Goal: Task Accomplishment & Management: Complete application form

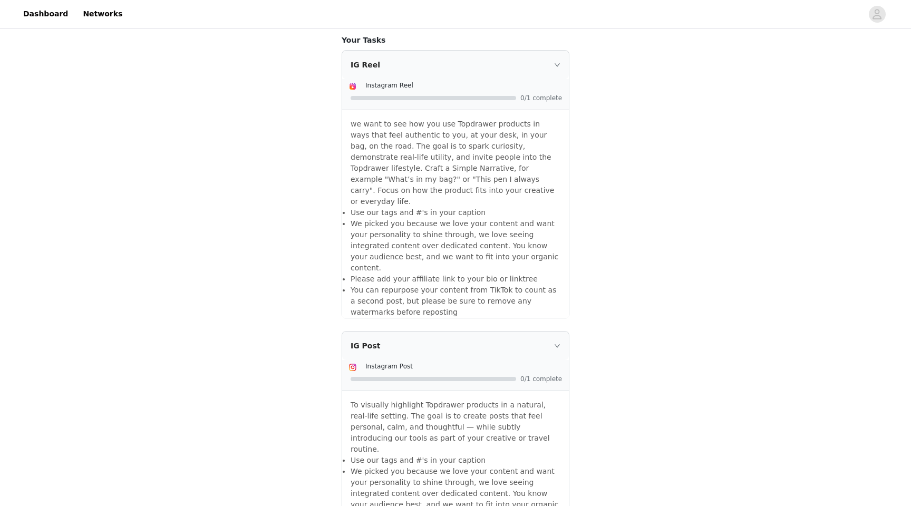
scroll to position [631, 0]
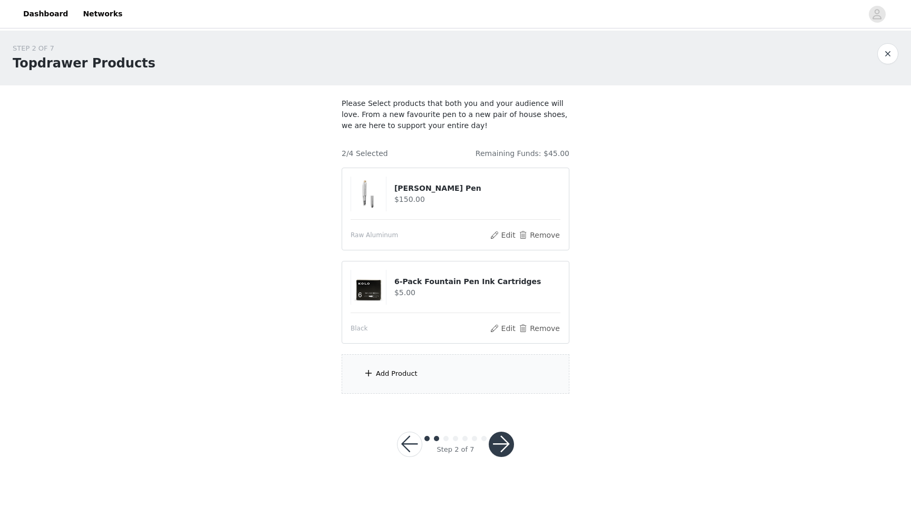
click at [483, 204] on h4 "$150.00" at bounding box center [478, 199] width 166 height 11
drag, startPoint x: 533, startPoint y: 238, endPoint x: 592, endPoint y: 187, distance: 78.5
click at [593, 187] on div "STEP 2 OF 7 Topdrawer Products Please Select products that both you and your au…" at bounding box center [455, 219] width 911 height 376
click at [396, 371] on div "Add Product" at bounding box center [397, 374] width 42 height 11
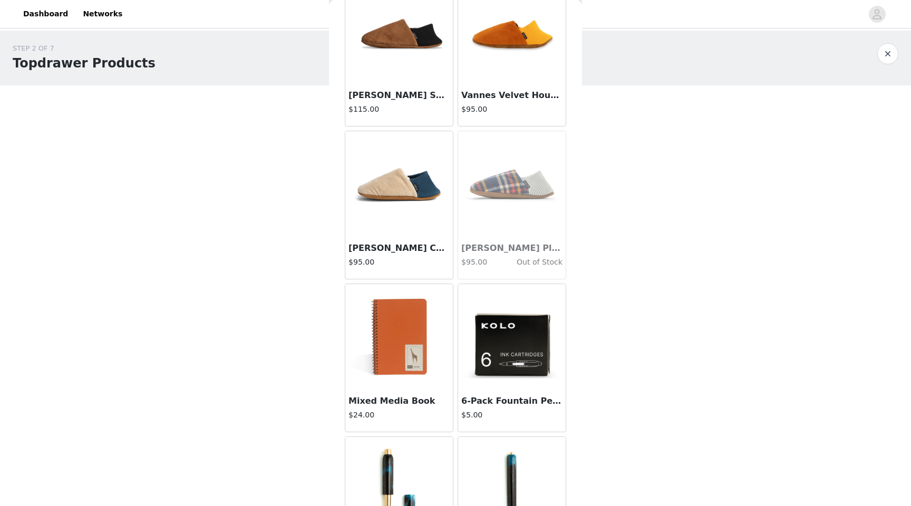
scroll to position [1686, 0]
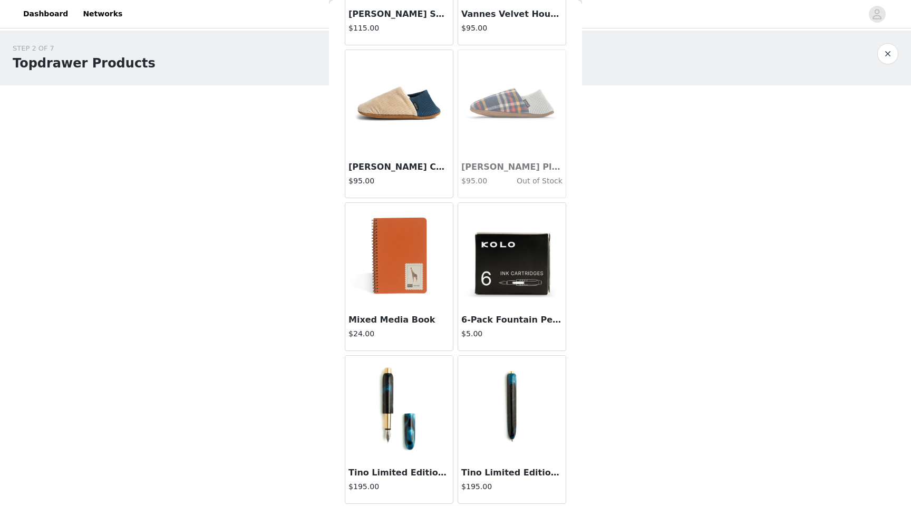
click at [350, 321] on h3 "Mixed Media Book" at bounding box center [399, 320] width 101 height 13
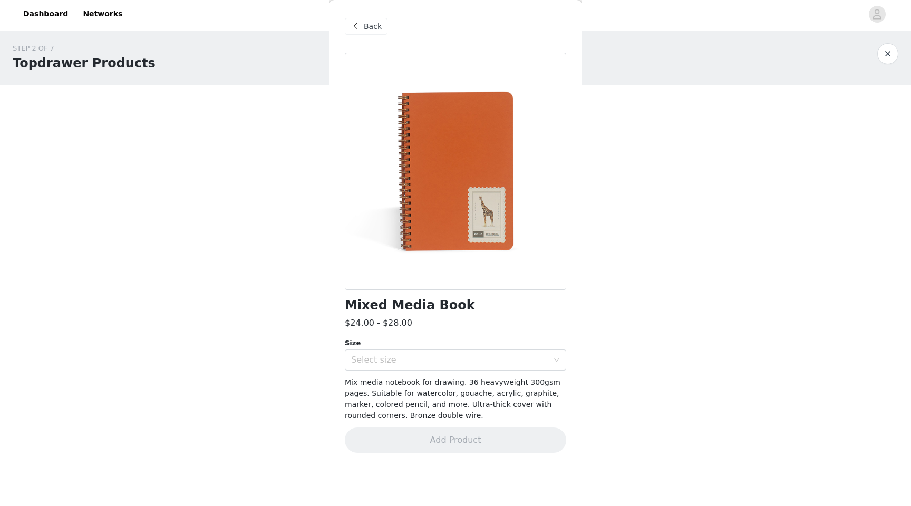
scroll to position [0, 0]
click at [482, 201] on div at bounding box center [456, 171] width 222 height 237
click at [366, 27] on span "Back" at bounding box center [373, 26] width 18 height 11
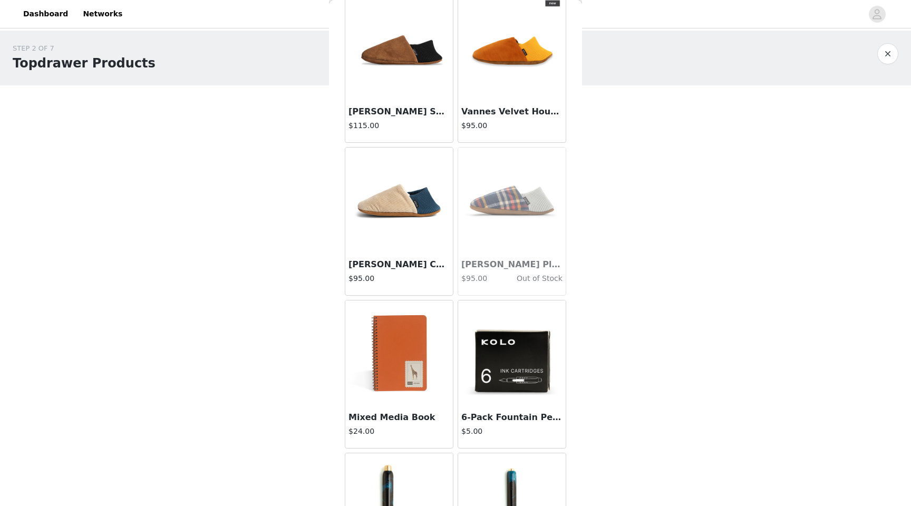
scroll to position [1686, 0]
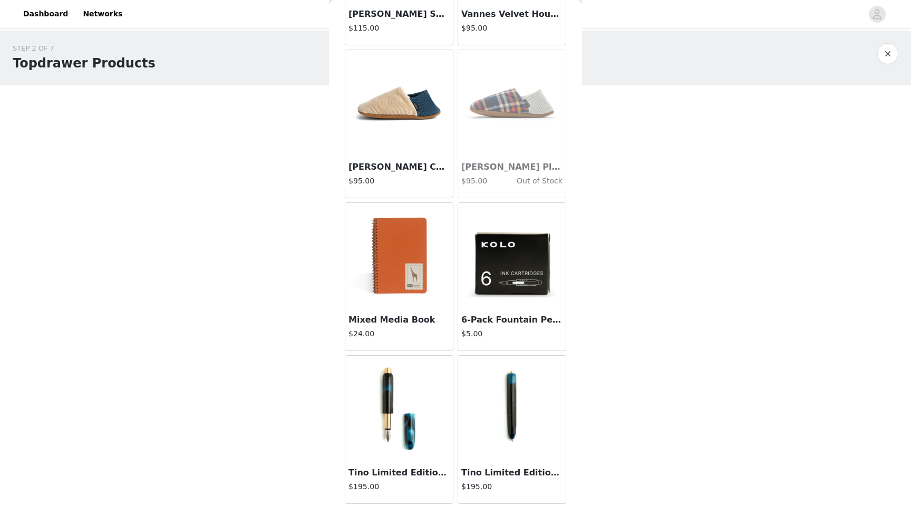
click at [513, 372] on img at bounding box center [511, 408] width 105 height 105
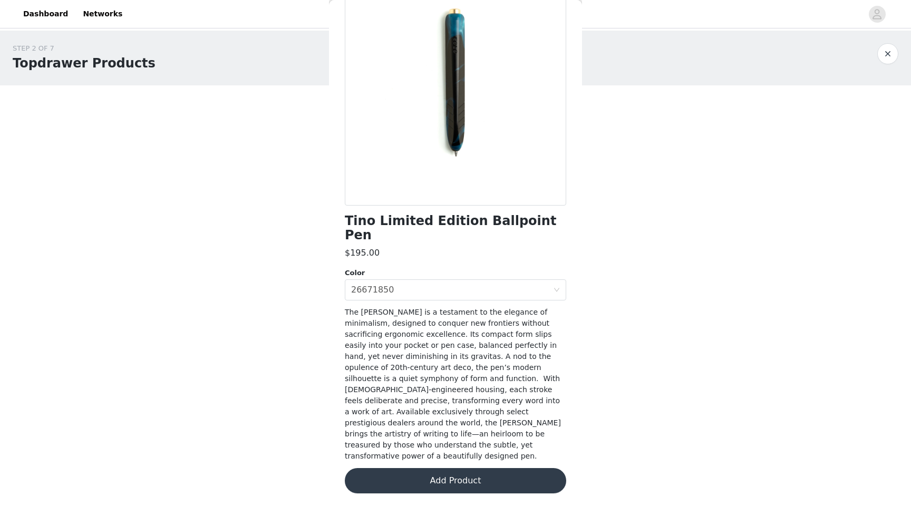
scroll to position [47, 0]
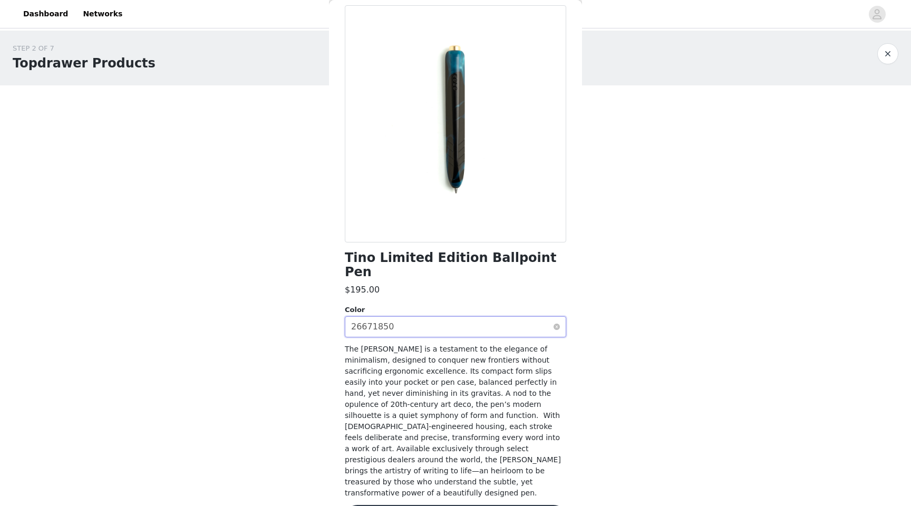
click at [418, 317] on div "Select color 26671850" at bounding box center [452, 327] width 202 height 20
click at [417, 330] on li "Mother" at bounding box center [456, 335] width 222 height 17
click at [416, 317] on div "Select color Mother" at bounding box center [452, 327] width 202 height 20
click at [415, 317] on div "Select color Mother" at bounding box center [452, 327] width 202 height 20
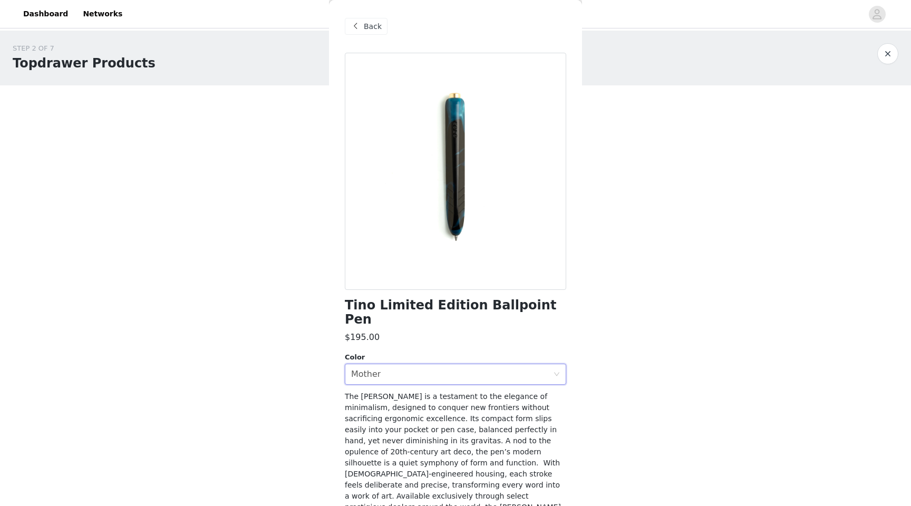
click at [363, 31] on div "Back" at bounding box center [366, 26] width 43 height 17
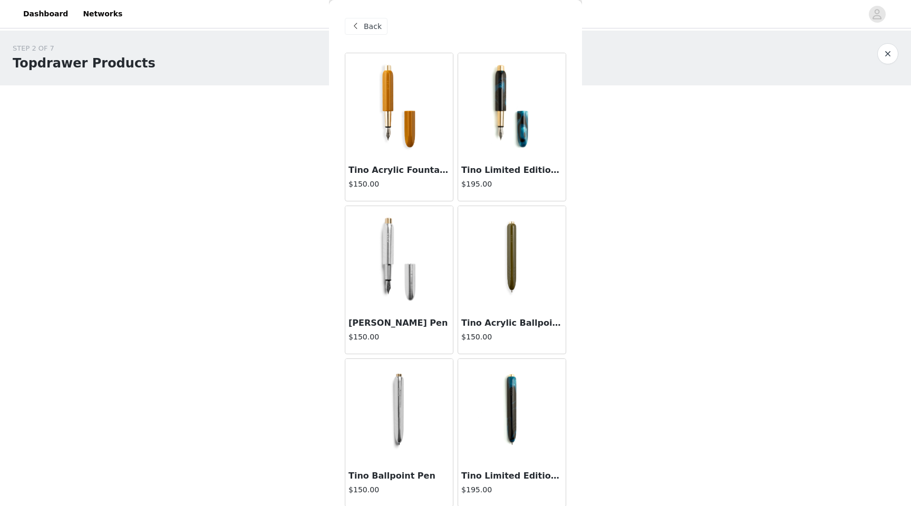
click at [410, 150] on img at bounding box center [399, 105] width 105 height 105
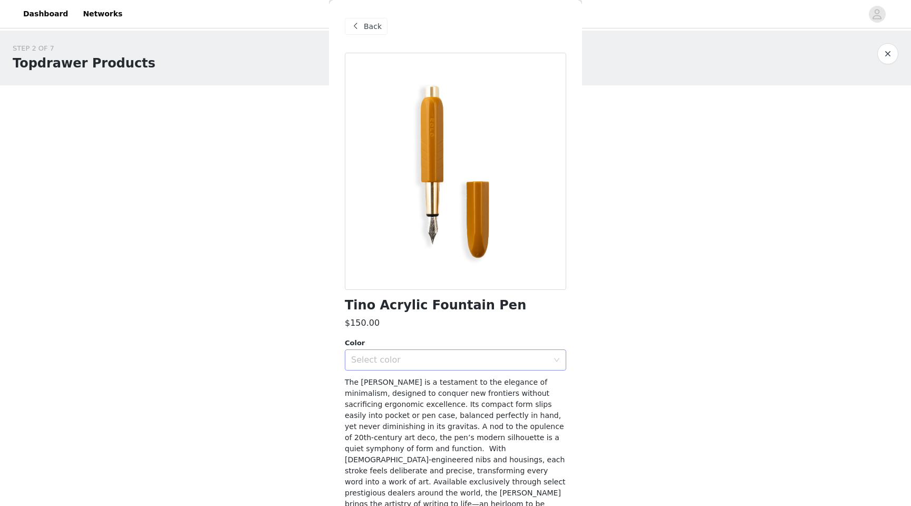
click at [407, 359] on div "Select color" at bounding box center [449, 360] width 197 height 11
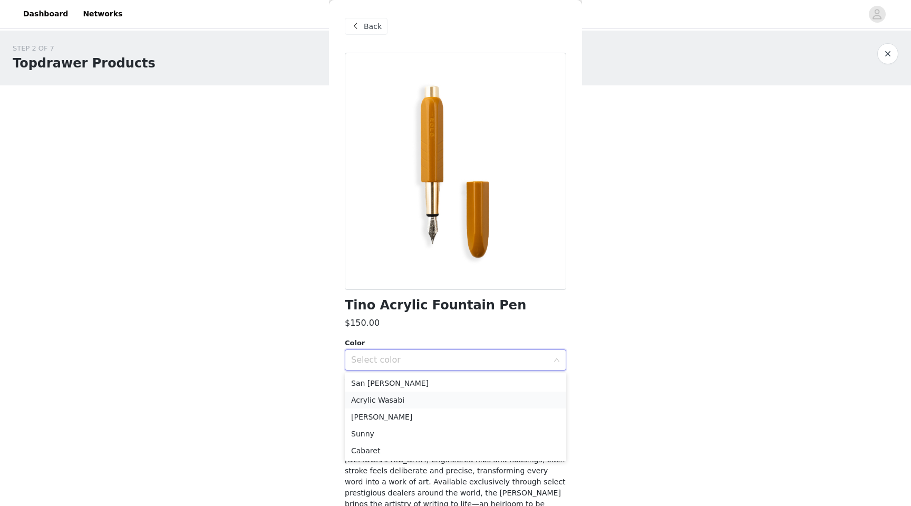
click at [407, 399] on li "Acrylic Wasabi" at bounding box center [456, 400] width 222 height 17
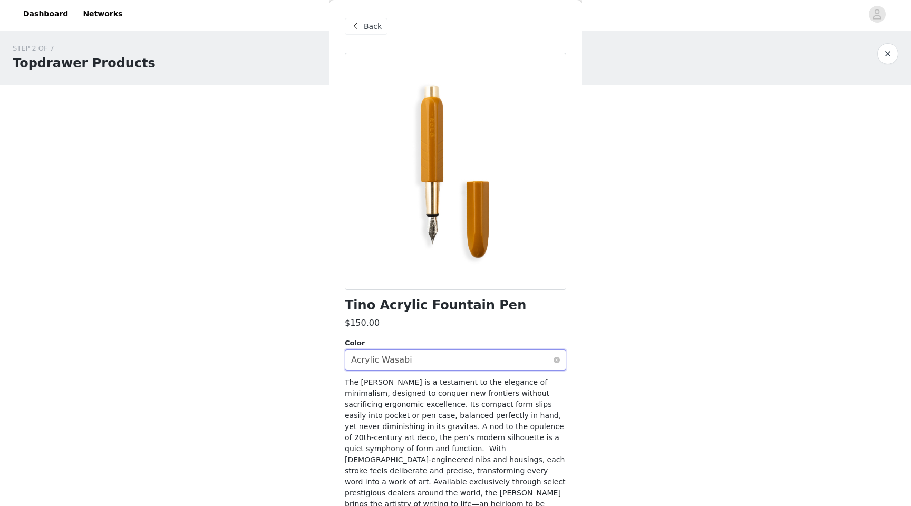
click at [409, 361] on div "Select color Acrylic Wasabi" at bounding box center [452, 360] width 202 height 20
click at [403, 355] on div "Acrylic Wasabi" at bounding box center [381, 360] width 61 height 20
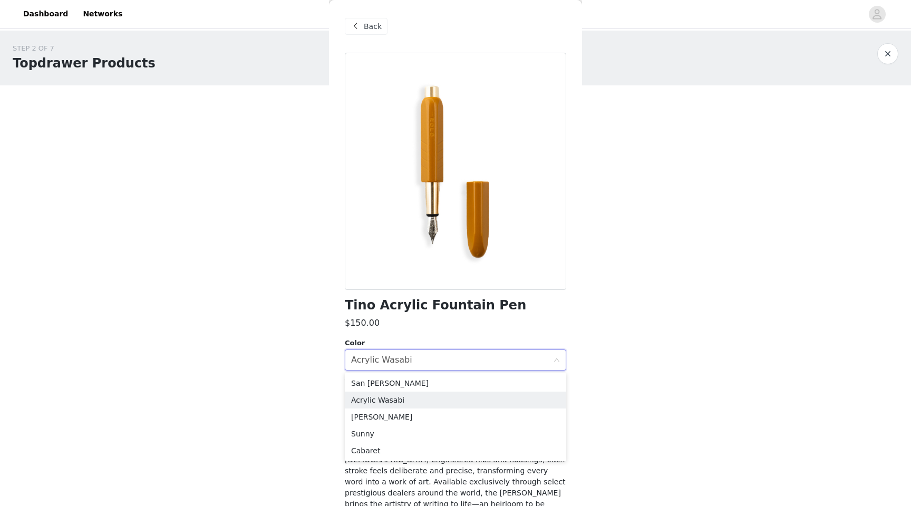
click at [373, 28] on span "Back" at bounding box center [373, 26] width 18 height 11
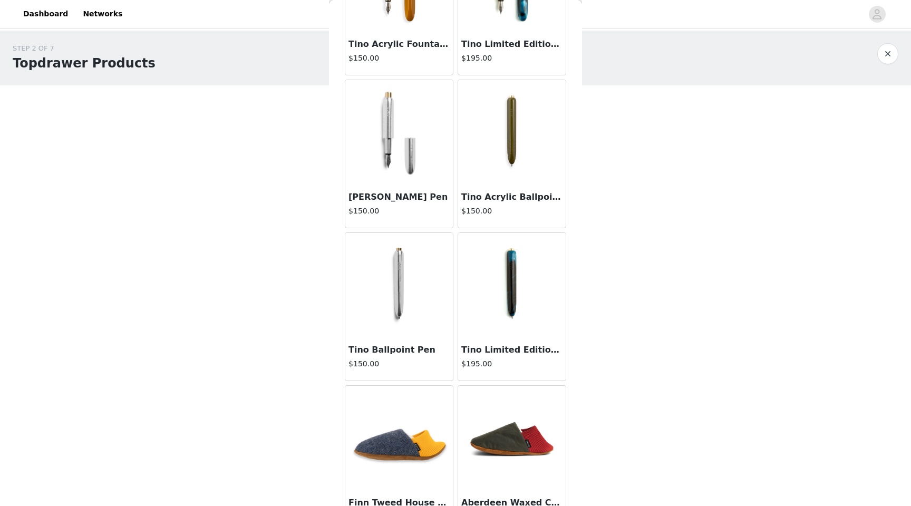
scroll to position [133, 0]
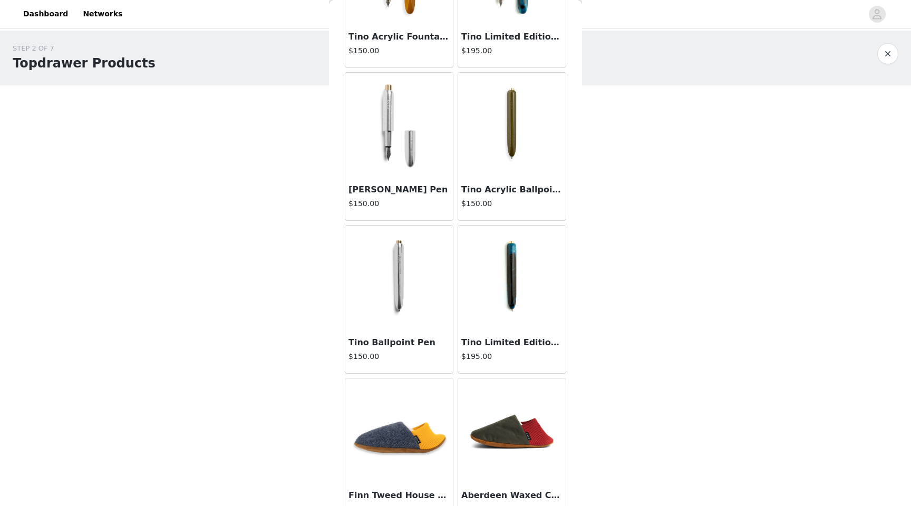
click at [393, 261] on img at bounding box center [399, 278] width 105 height 105
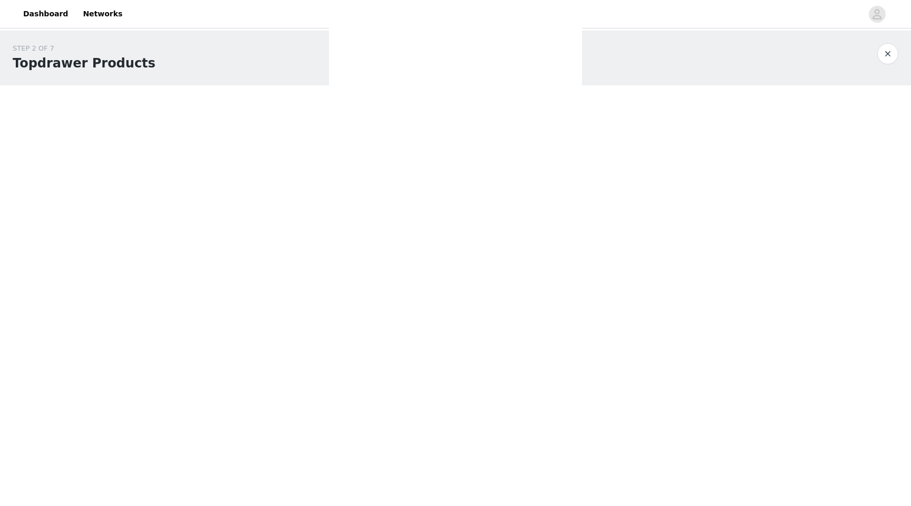
scroll to position [47, 0]
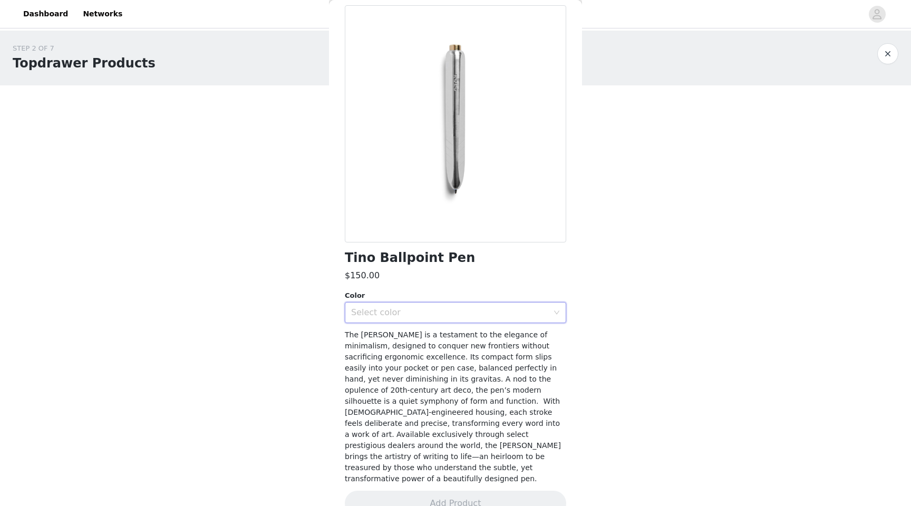
click at [406, 318] on div "Select color" at bounding box center [452, 313] width 202 height 20
click at [406, 347] on li "Raw Brass" at bounding box center [456, 352] width 222 height 17
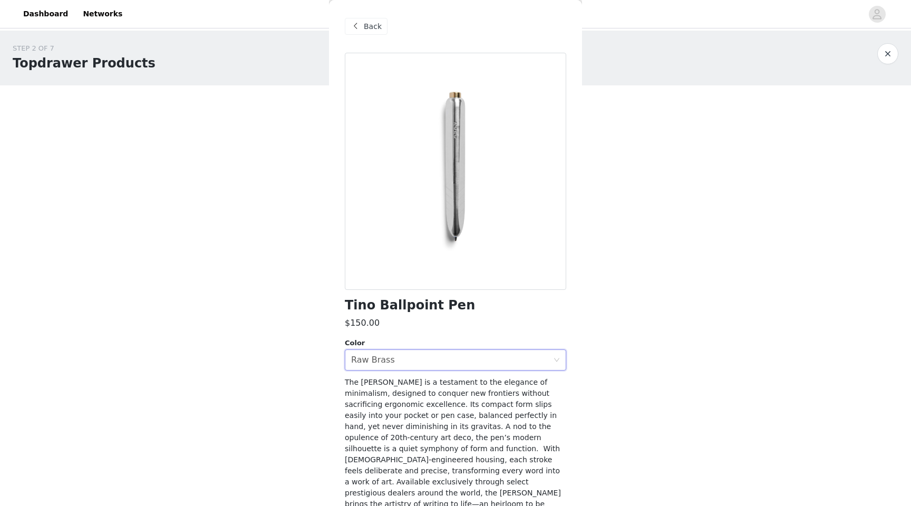
click at [362, 15] on div "Back" at bounding box center [456, 26] width 222 height 53
click at [362, 19] on div "Back" at bounding box center [366, 26] width 43 height 17
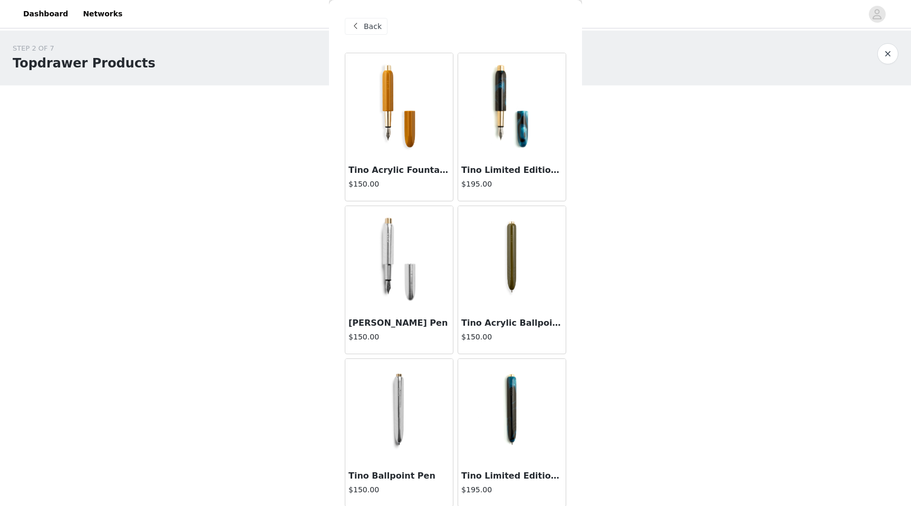
click at [512, 264] on img at bounding box center [511, 258] width 105 height 105
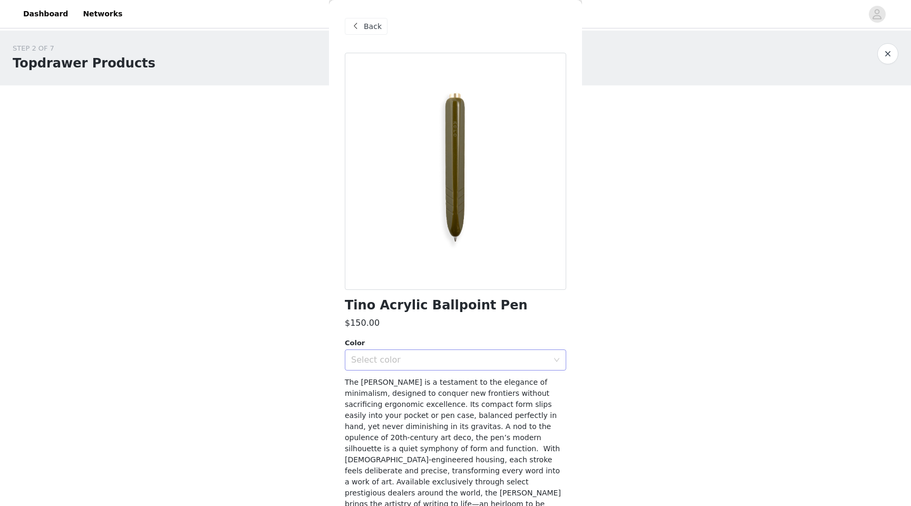
click at [424, 356] on div "Select color" at bounding box center [449, 360] width 197 height 11
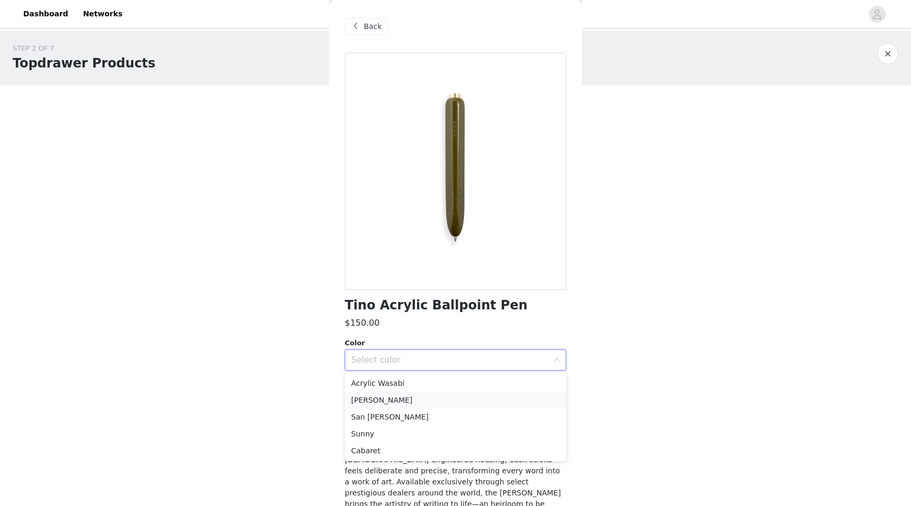
click at [416, 396] on li "[PERSON_NAME]" at bounding box center [456, 400] width 222 height 17
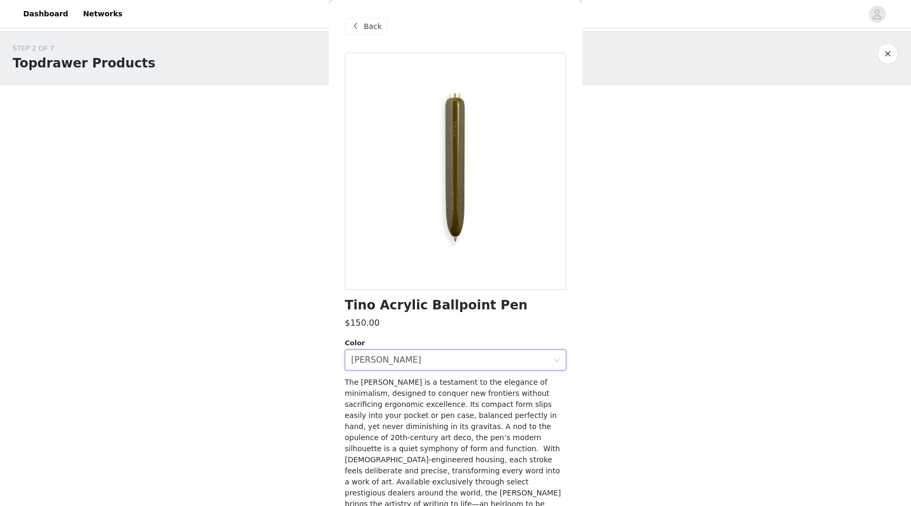
click at [416, 405] on span "The [PERSON_NAME] is a testament to the elegance of minimalism, designed to con…" at bounding box center [453, 454] width 216 height 152
click at [416, 360] on div "Select color [PERSON_NAME] Blue" at bounding box center [452, 360] width 202 height 20
click at [370, 23] on span "Back" at bounding box center [373, 26] width 18 height 11
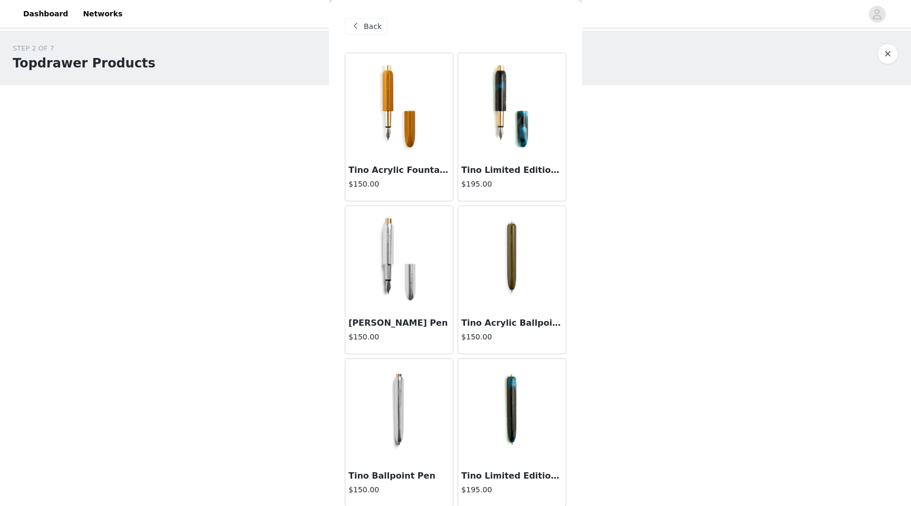
click at [382, 234] on img at bounding box center [399, 258] width 105 height 105
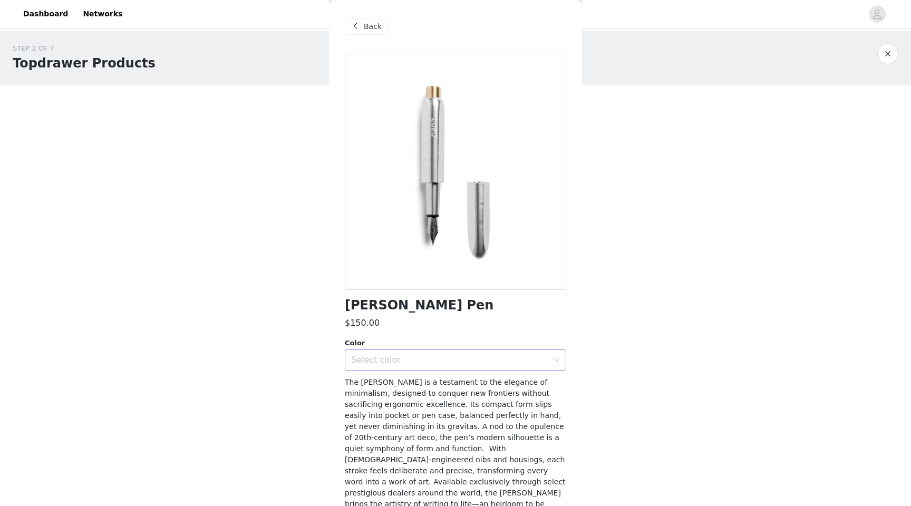
click at [419, 359] on div "Select color" at bounding box center [449, 360] width 197 height 11
click at [413, 399] on li "Raw Aluminum" at bounding box center [456, 400] width 222 height 17
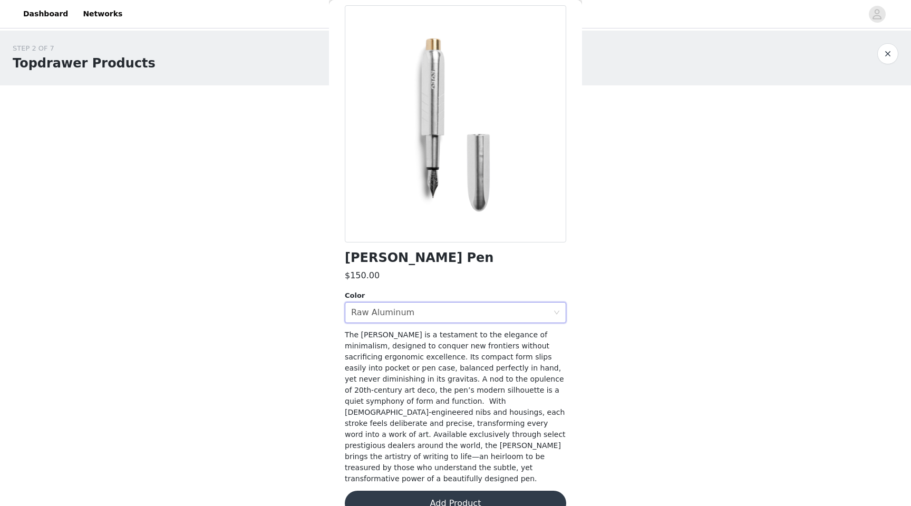
click at [433, 491] on button "Add Product" at bounding box center [456, 503] width 222 height 25
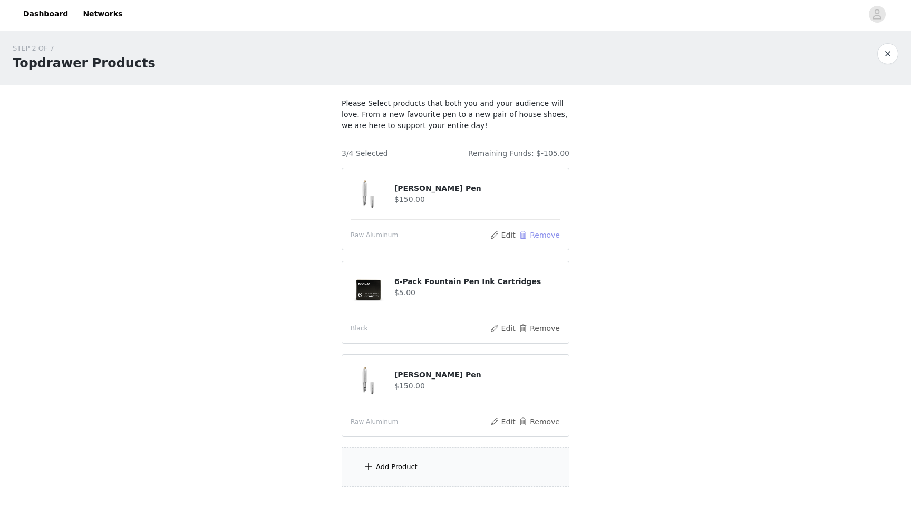
click at [549, 237] on button "Remove" at bounding box center [539, 235] width 42 height 13
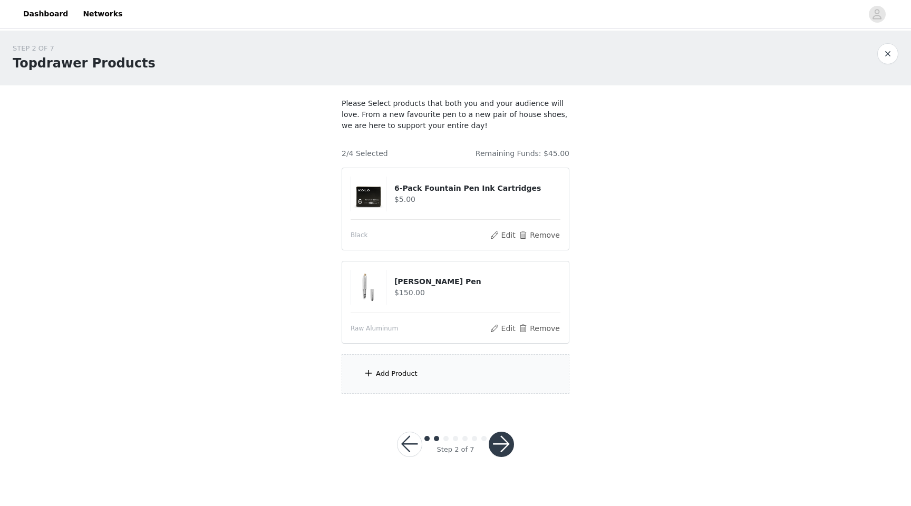
click at [399, 379] on div "Add Product" at bounding box center [397, 374] width 42 height 11
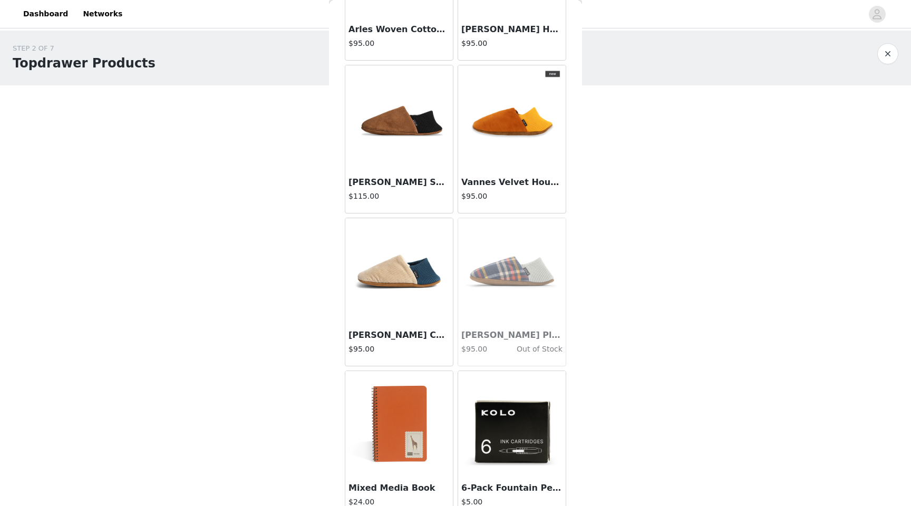
scroll to position [1686, 0]
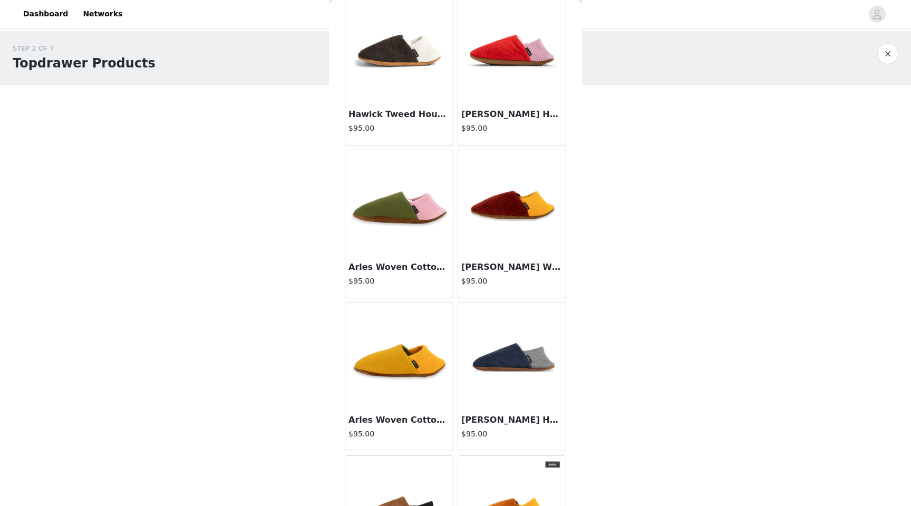
click at [422, 251] on img at bounding box center [399, 202] width 105 height 105
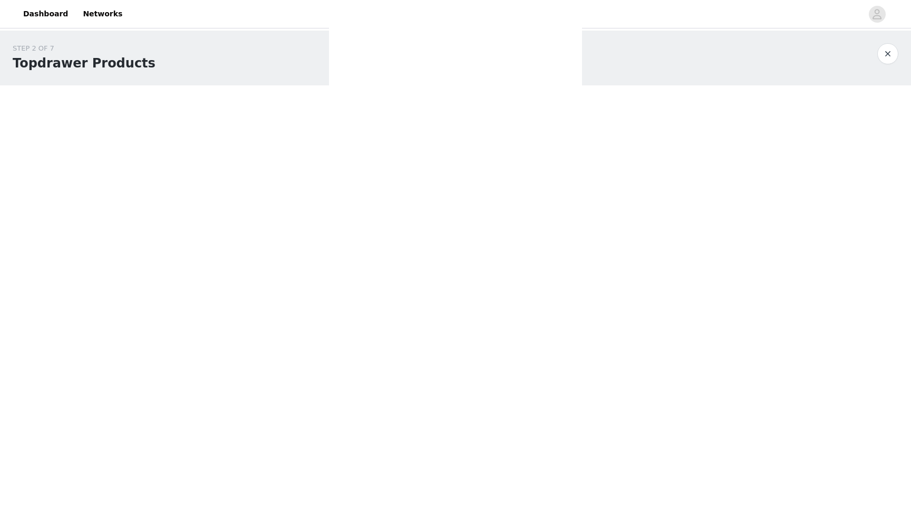
scroll to position [10, 0]
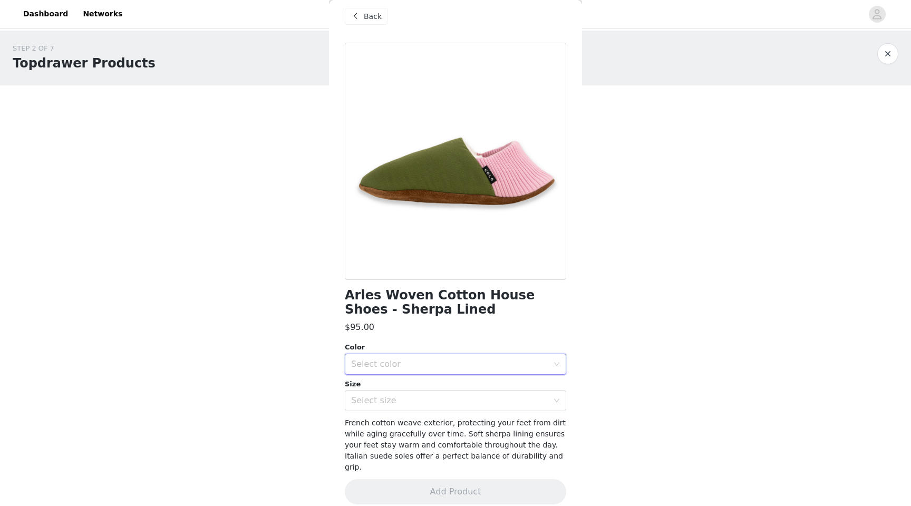
click at [388, 371] on div "Select color" at bounding box center [452, 364] width 202 height 20
click at [389, 389] on li "Verdant" at bounding box center [456, 387] width 222 height 17
click at [387, 402] on div "Select size" at bounding box center [449, 401] width 197 height 11
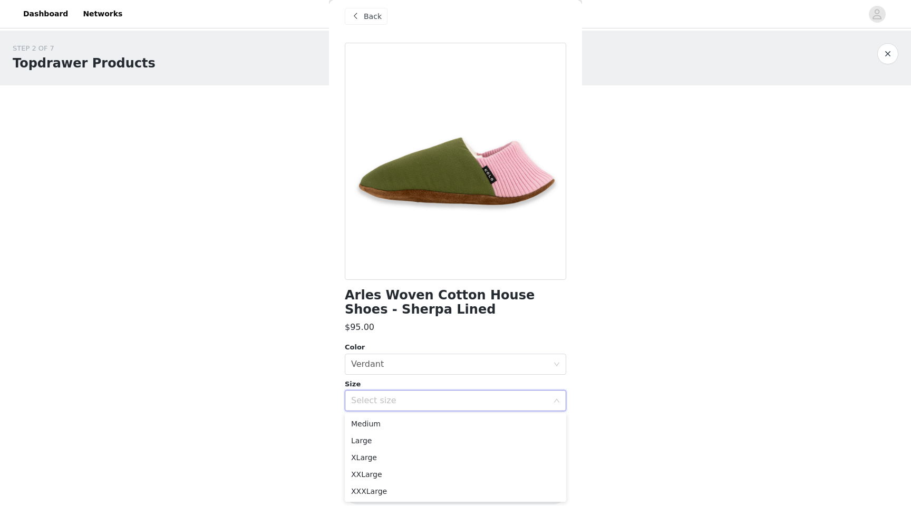
click at [313, 457] on div "STEP 2 OF 7 Topdrawer Products Please Select products that both you and your au…" at bounding box center [455, 257] width 911 height 452
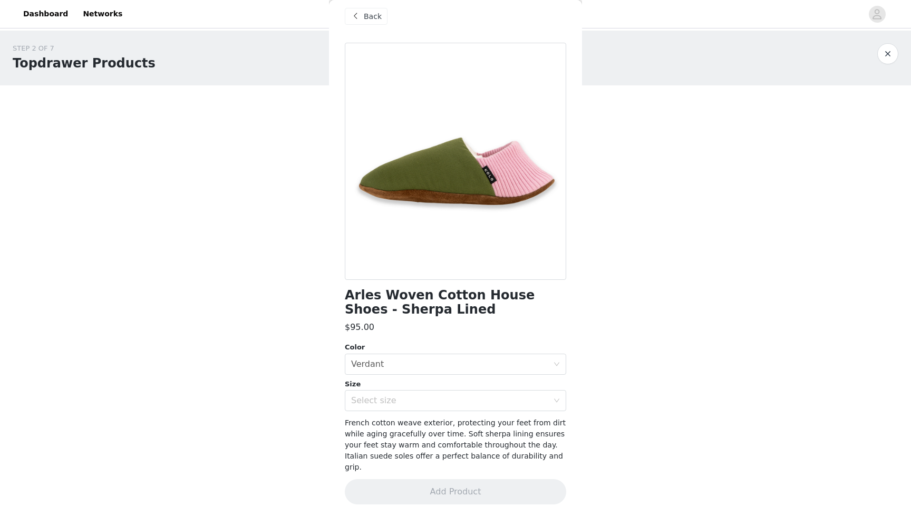
click at [372, 13] on span "Back" at bounding box center [373, 16] width 18 height 11
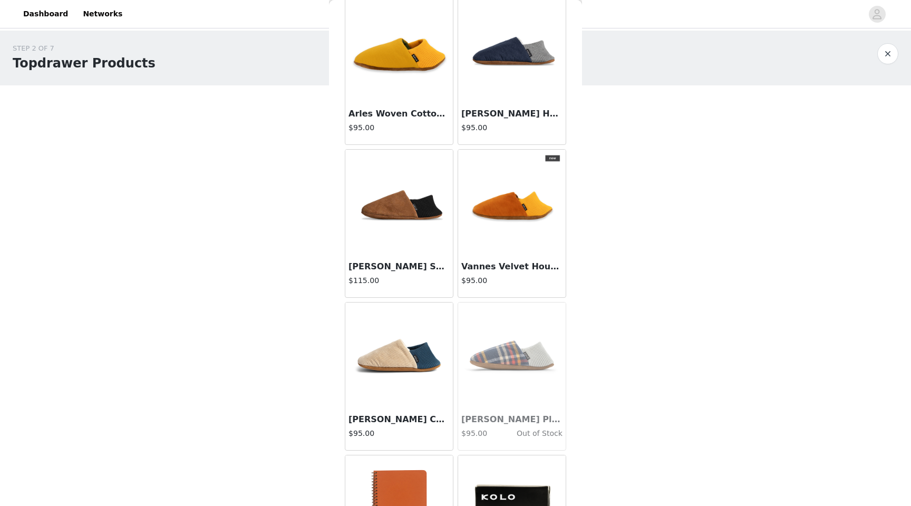
scroll to position [1686, 0]
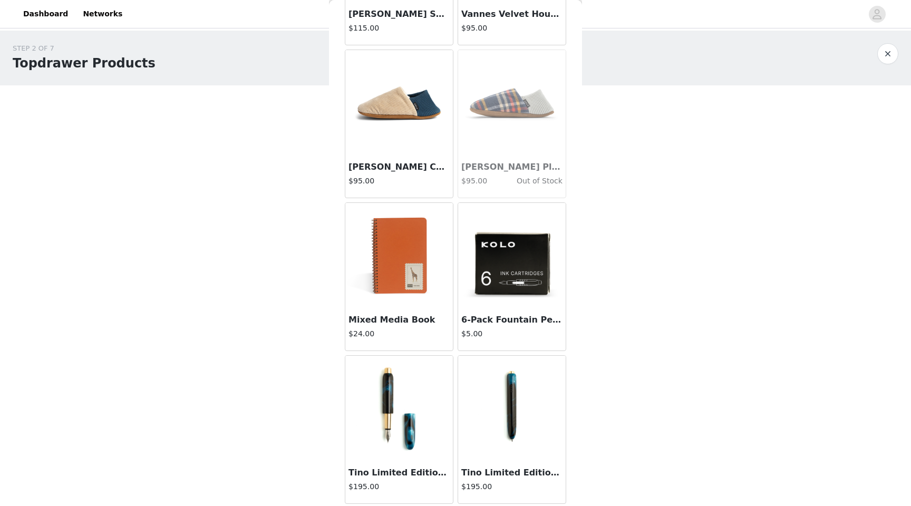
click at [435, 253] on img at bounding box center [399, 255] width 105 height 105
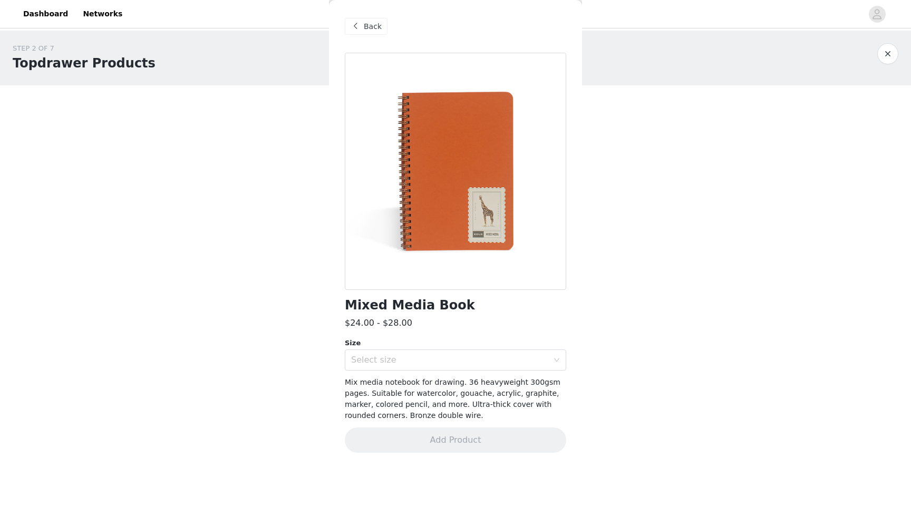
scroll to position [0, 0]
click at [374, 32] on div "Back" at bounding box center [366, 26] width 43 height 17
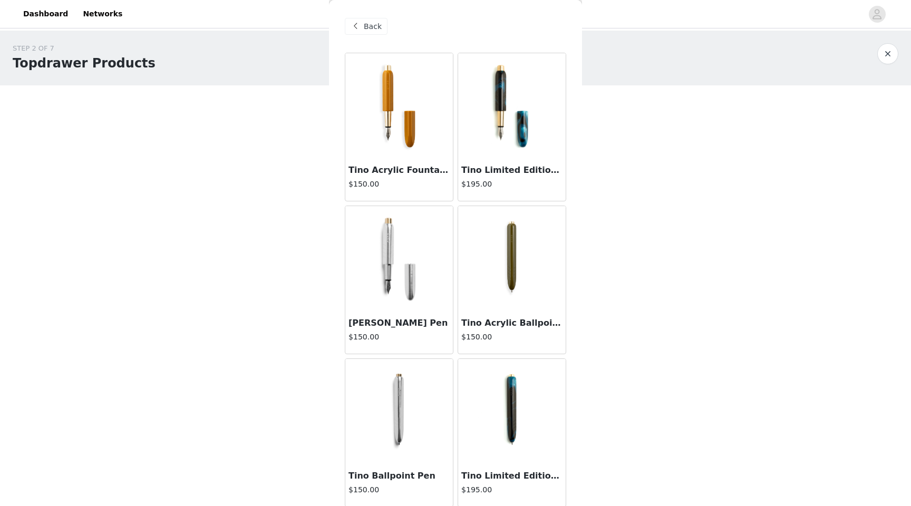
click at [374, 32] on div "Back" at bounding box center [366, 26] width 43 height 17
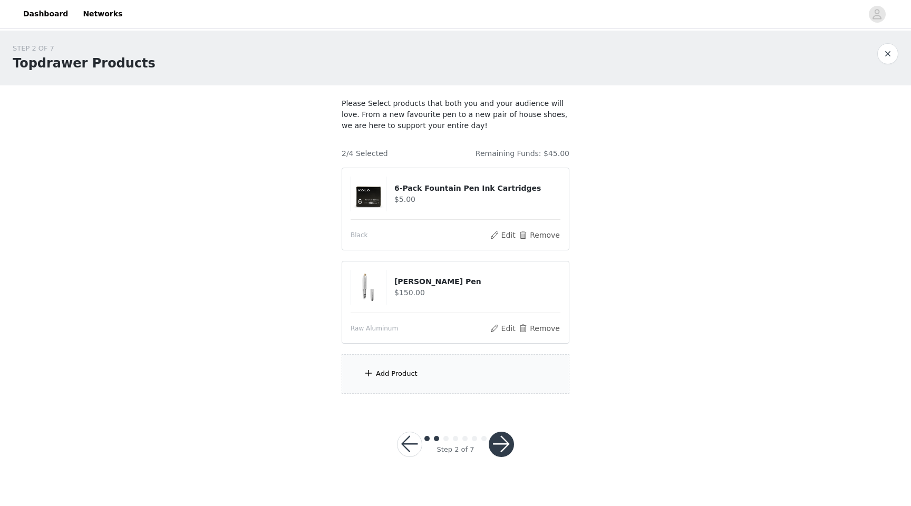
click at [510, 440] on button "button" at bounding box center [501, 444] width 25 height 25
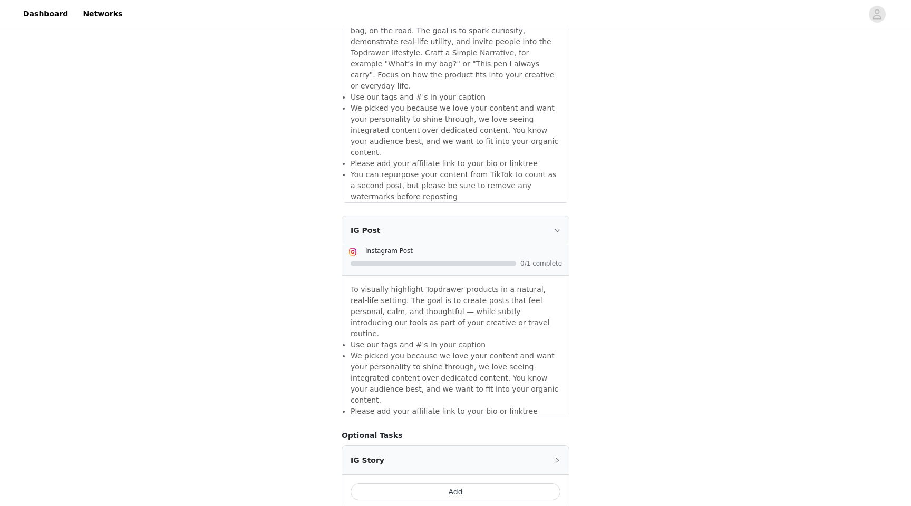
scroll to position [658, 0]
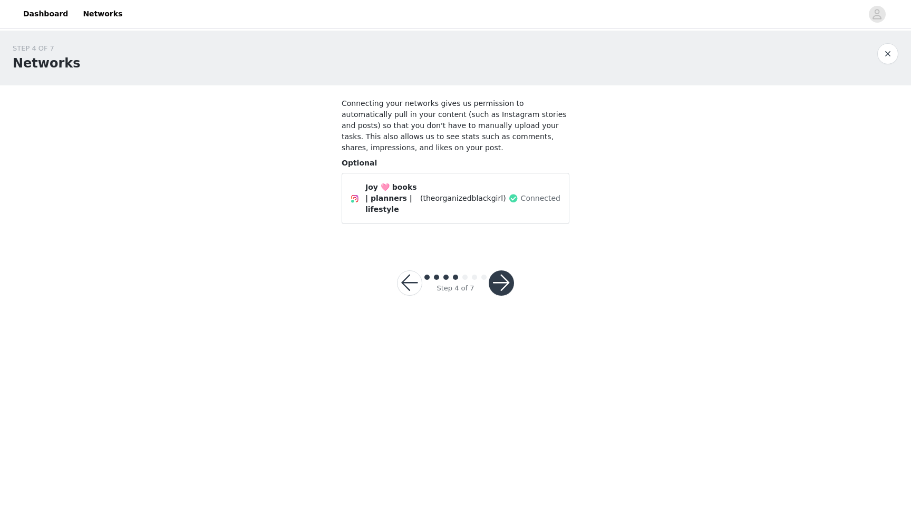
click at [502, 287] on button "button" at bounding box center [501, 283] width 25 height 25
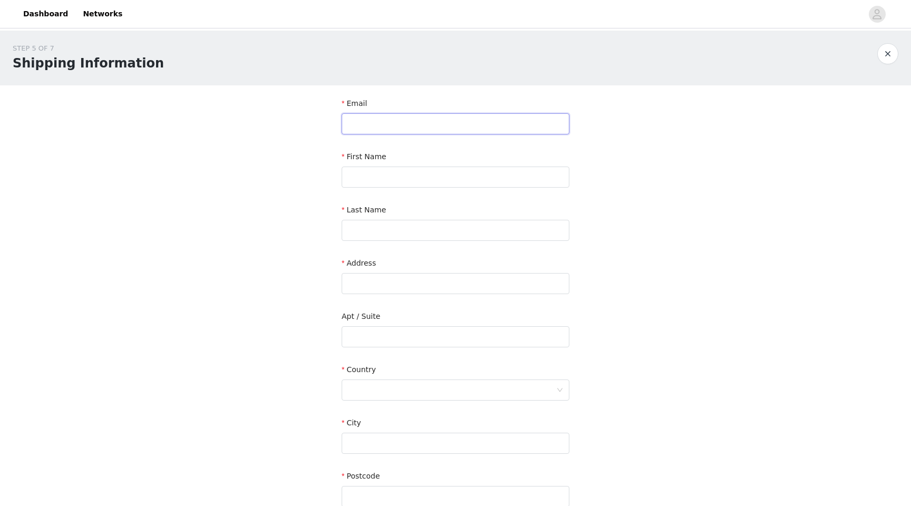
click at [416, 127] on input "text" at bounding box center [456, 123] width 228 height 21
paste input "[EMAIL_ADDRESS][DOMAIN_NAME]"
type input "[EMAIL_ADDRESS][DOMAIN_NAME]"
click at [384, 186] on input "text" at bounding box center [456, 177] width 228 height 21
type input "Joy"
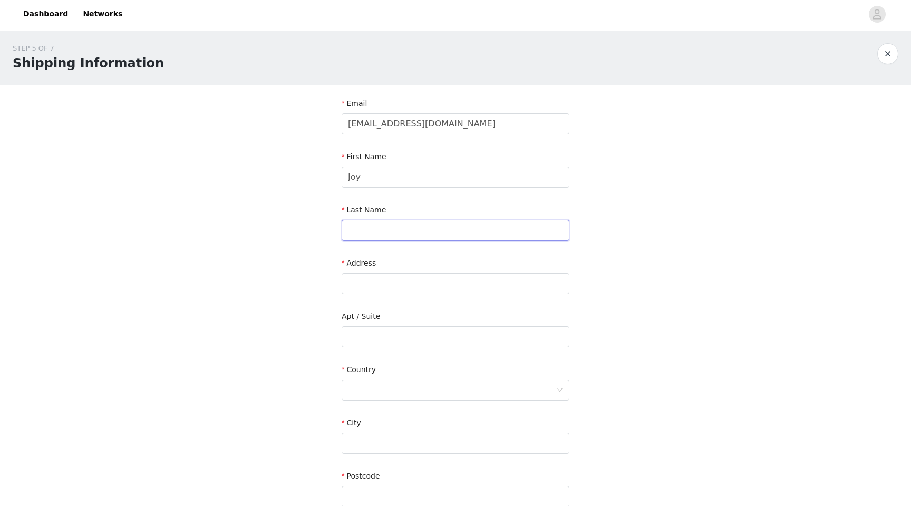
type input "[PERSON_NAME]"
type input "[STREET_ADDRESS]"
type input "Apt 301"
type input "Hackensack"
type input "07601-7124"
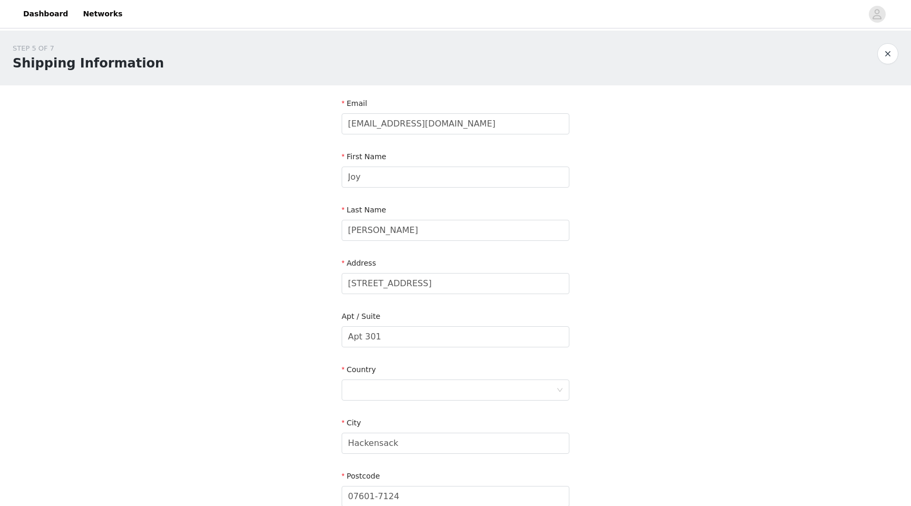
type input "6464273302"
click at [295, 358] on div "STEP 5 OF 7 Shipping Information Email [EMAIL_ADDRESS][DOMAIN_NAME] First Name …" at bounding box center [455, 311] width 911 height 560
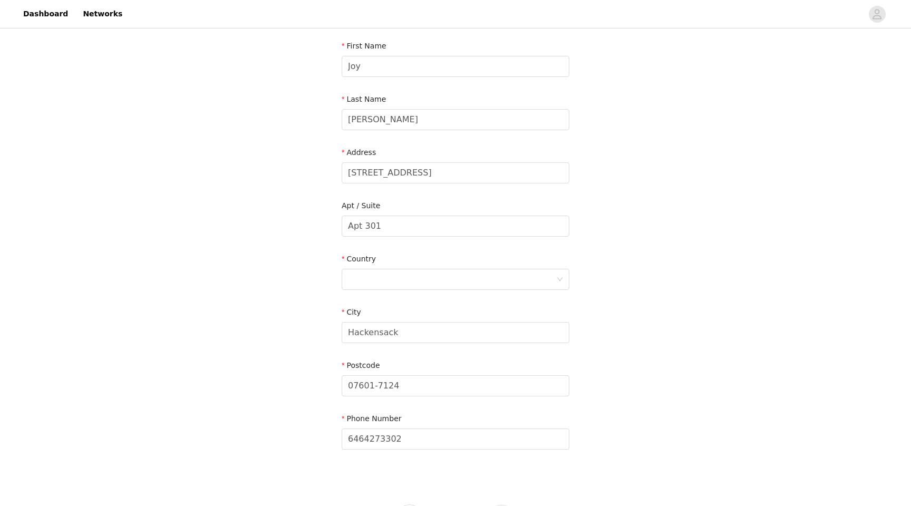
scroll to position [148, 0]
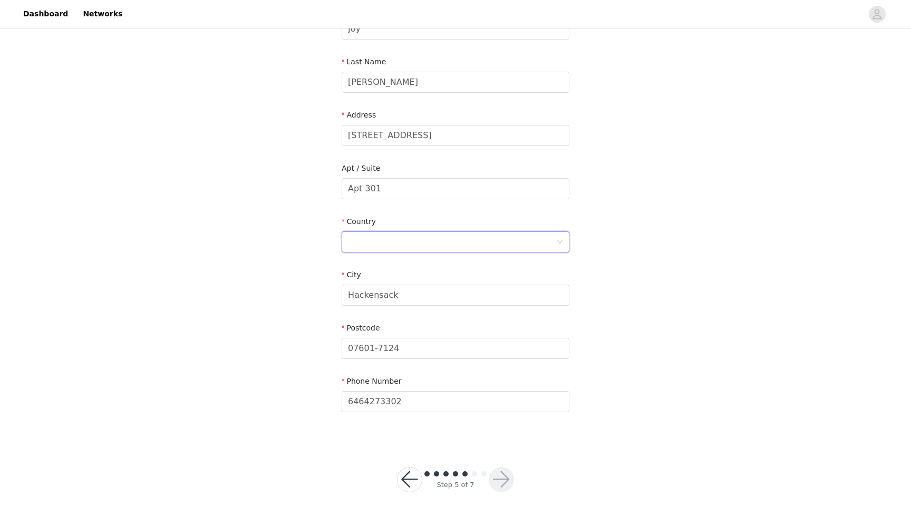
click at [386, 251] on div at bounding box center [452, 242] width 208 height 20
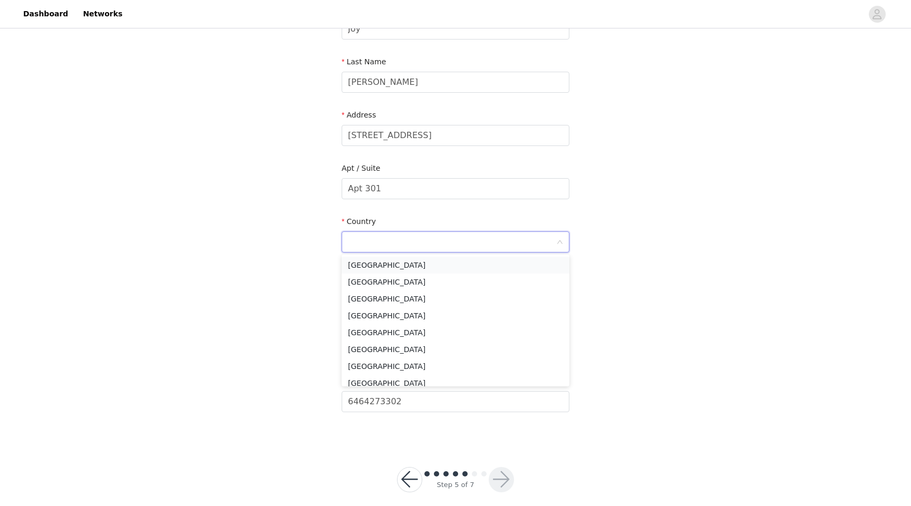
click at [386, 262] on li "[GEOGRAPHIC_DATA]" at bounding box center [456, 265] width 228 height 17
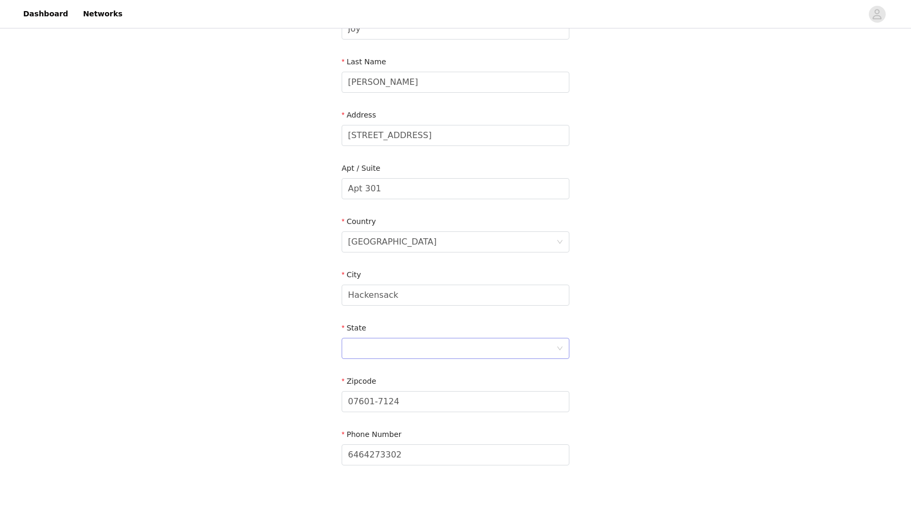
click at [366, 341] on div at bounding box center [452, 349] width 208 height 20
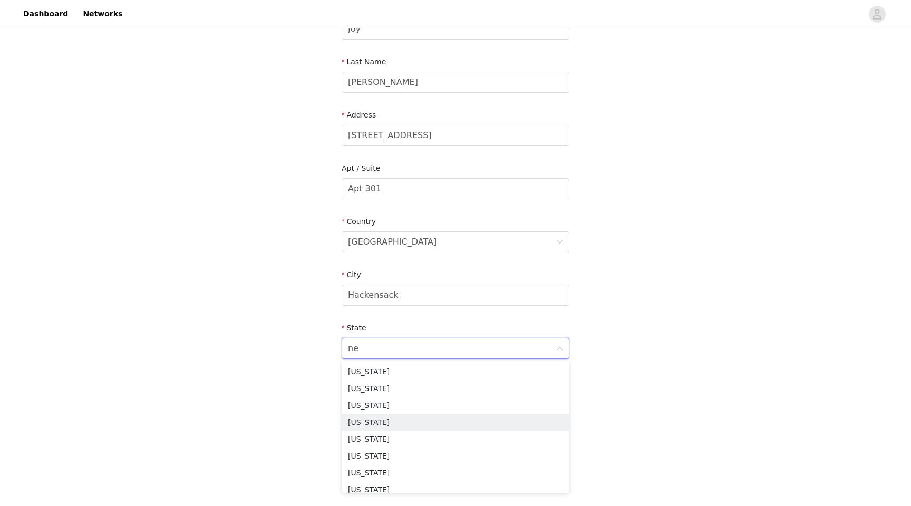
type input "new"
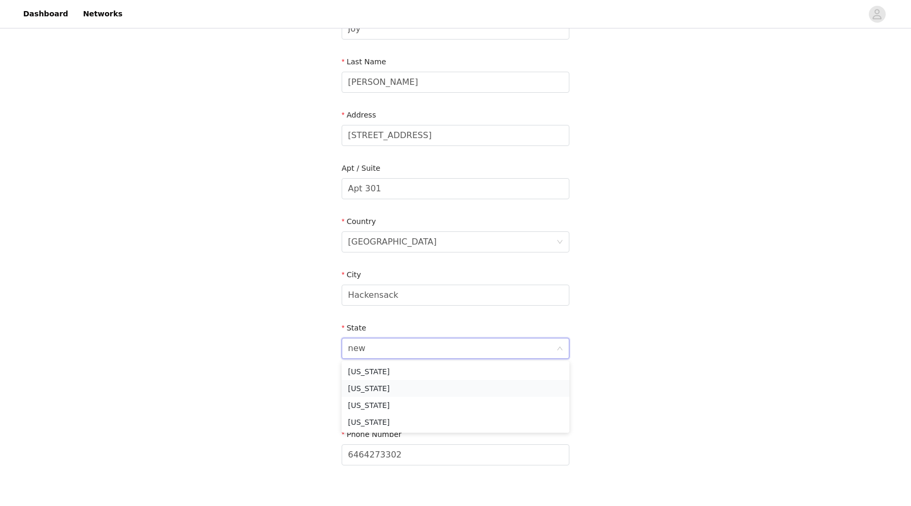
click at [407, 385] on li "[US_STATE]" at bounding box center [456, 388] width 228 height 17
click at [323, 400] on div "STEP 5 OF 7 Shipping Information Email [EMAIL_ADDRESS][DOMAIN_NAME] First Name …" at bounding box center [455, 188] width 911 height 613
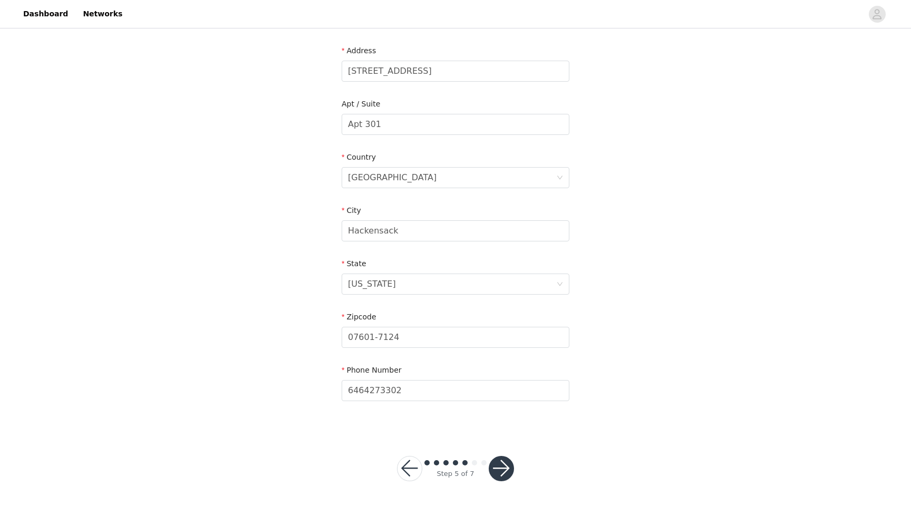
click at [503, 464] on button "button" at bounding box center [501, 468] width 25 height 25
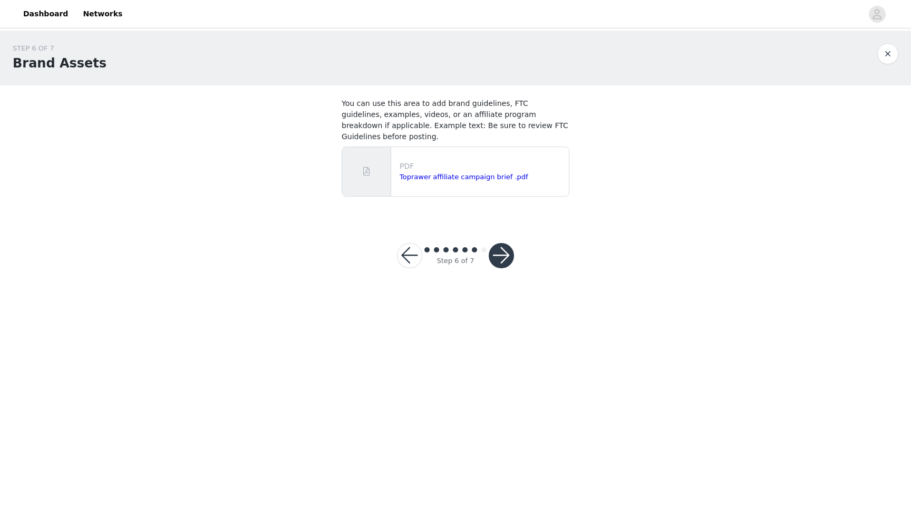
click at [495, 247] on button "button" at bounding box center [501, 255] width 25 height 25
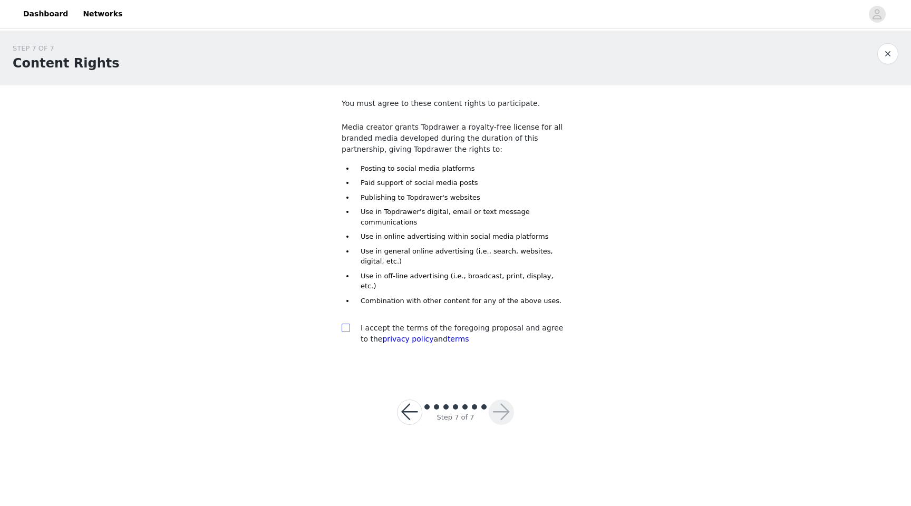
click at [347, 324] on input "checkbox" at bounding box center [345, 327] width 7 height 7
checkbox input "true"
click at [515, 403] on div "Step 7 of 7" at bounding box center [456, 412] width 142 height 51
click at [510, 403] on button "button" at bounding box center [501, 412] width 25 height 25
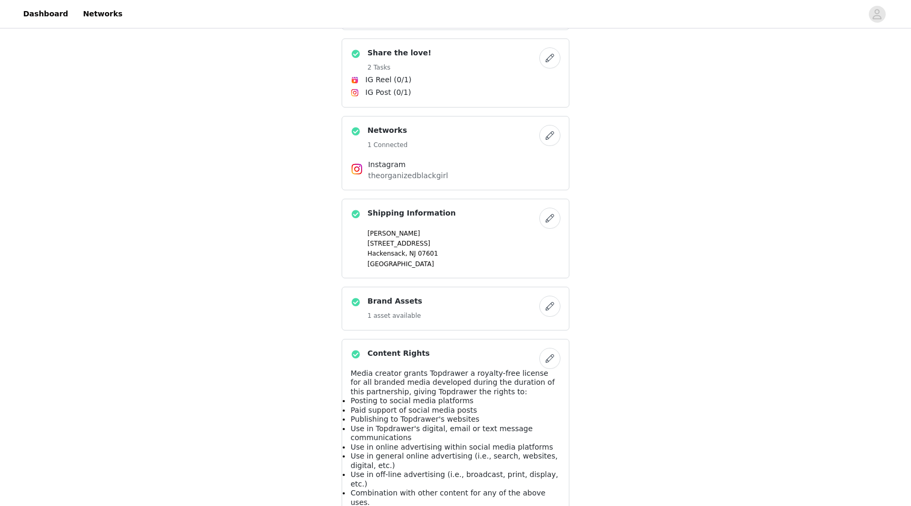
scroll to position [337, 0]
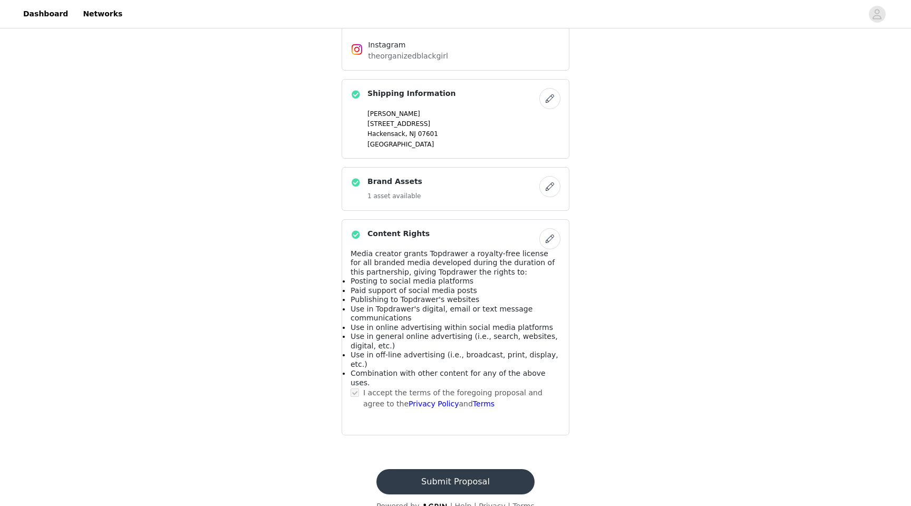
click at [484, 469] on button "Submit Proposal" at bounding box center [456, 481] width 158 height 25
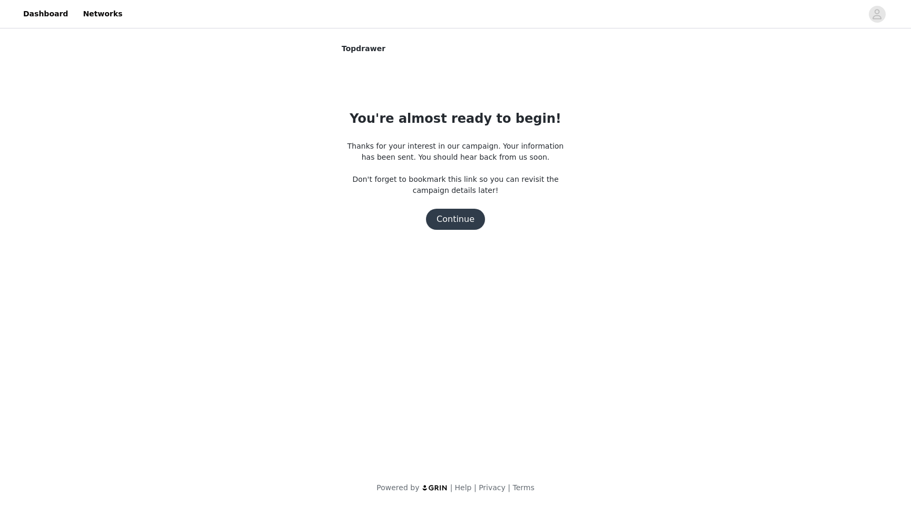
click at [472, 219] on button "Continue" at bounding box center [455, 219] width 59 height 21
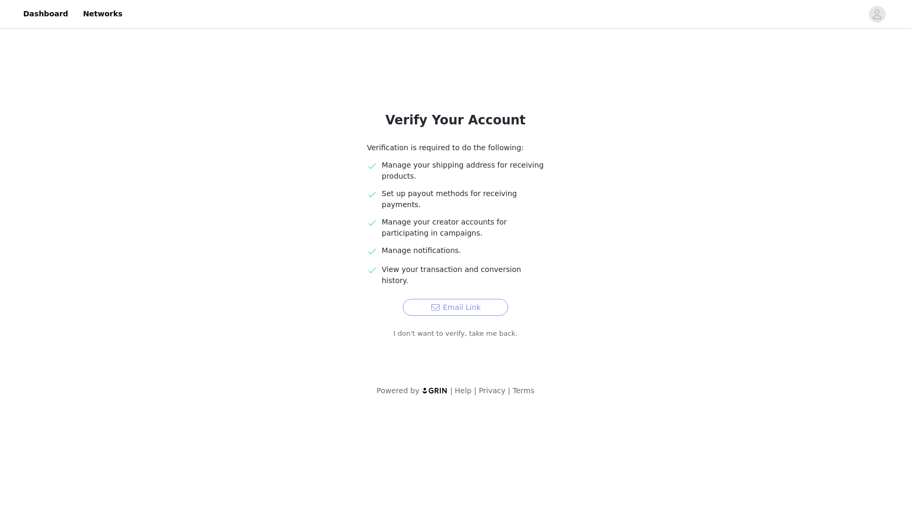
click at [479, 299] on button "Email Link" at bounding box center [455, 307] width 105 height 17
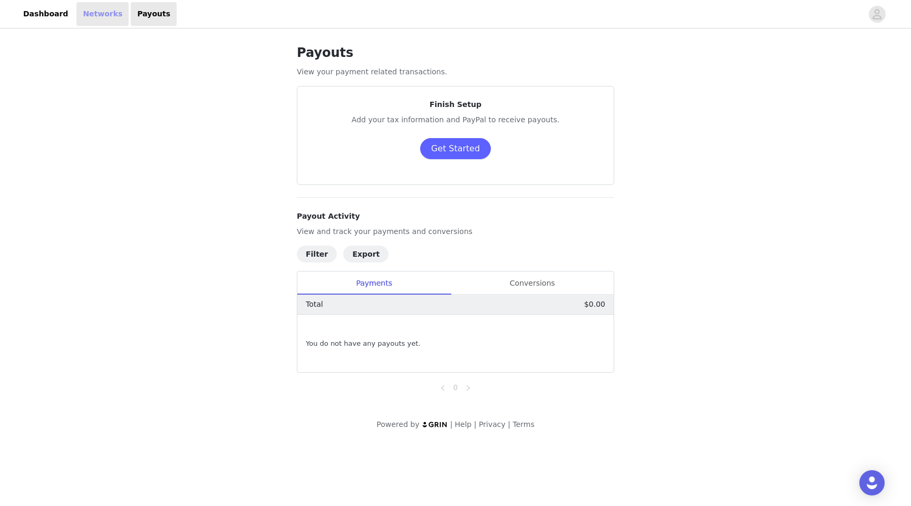
click at [85, 21] on link "Networks" at bounding box center [102, 14] width 52 height 24
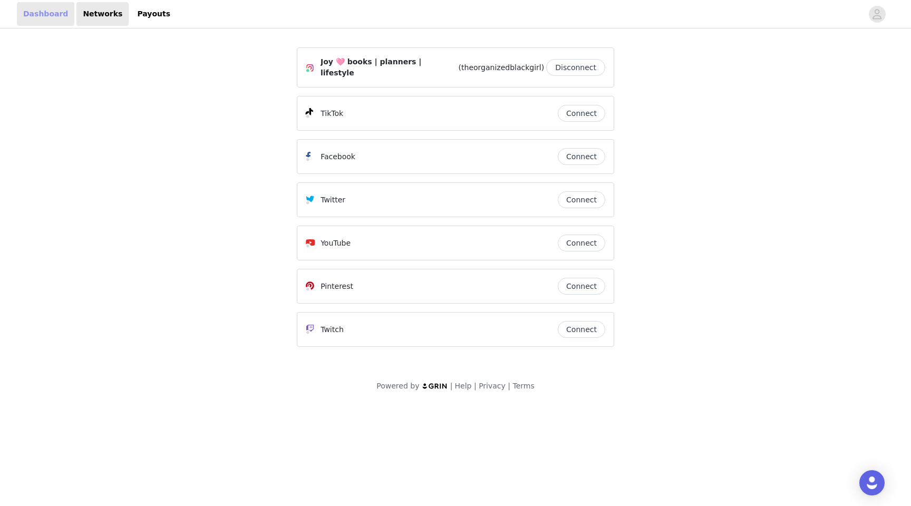
click at [52, 14] on link "Dashboard" at bounding box center [45, 14] width 57 height 24
